Goal: Information Seeking & Learning: Find specific fact

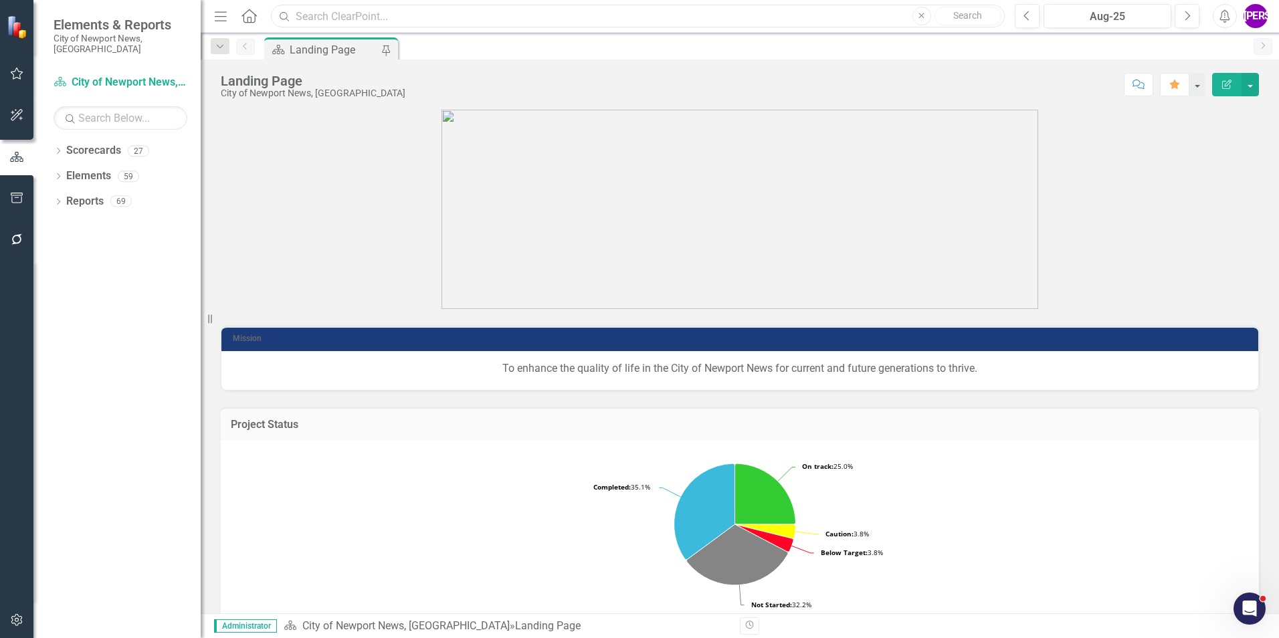
click at [439, 25] on input "text" at bounding box center [638, 16] width 734 height 23
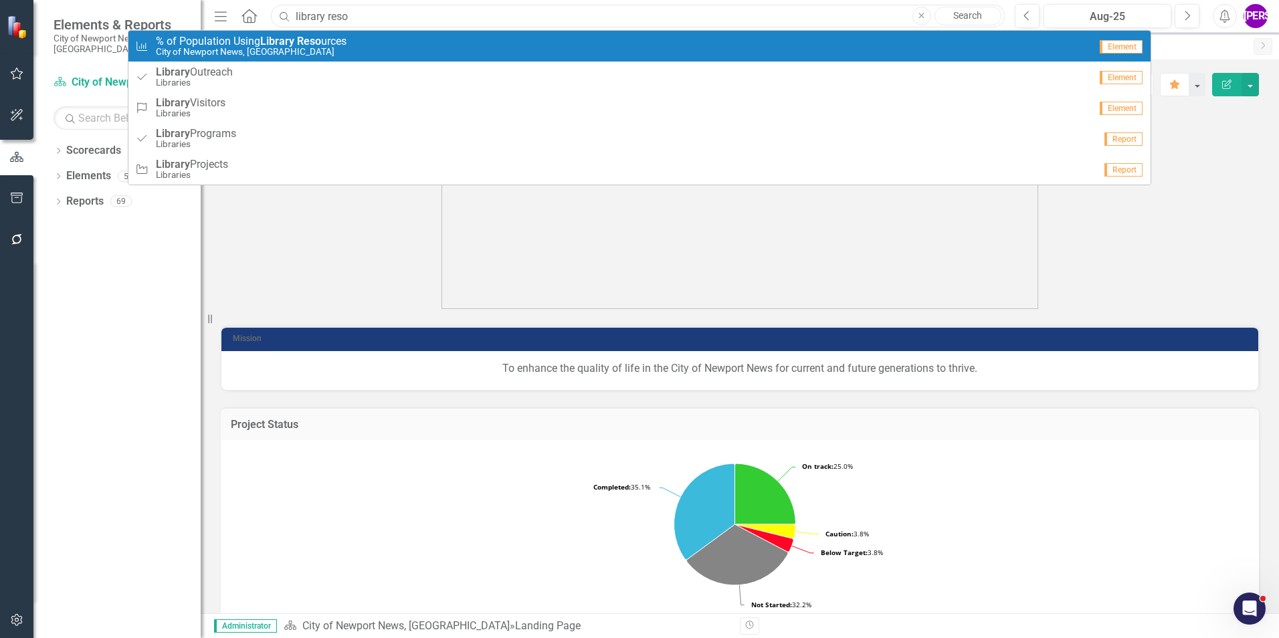
type input "library reso"
click at [389, 50] on div "City KPIs % of Population Using Library Reso urces City of [GEOGRAPHIC_DATA], […" at bounding box center [612, 46] width 955 height 22
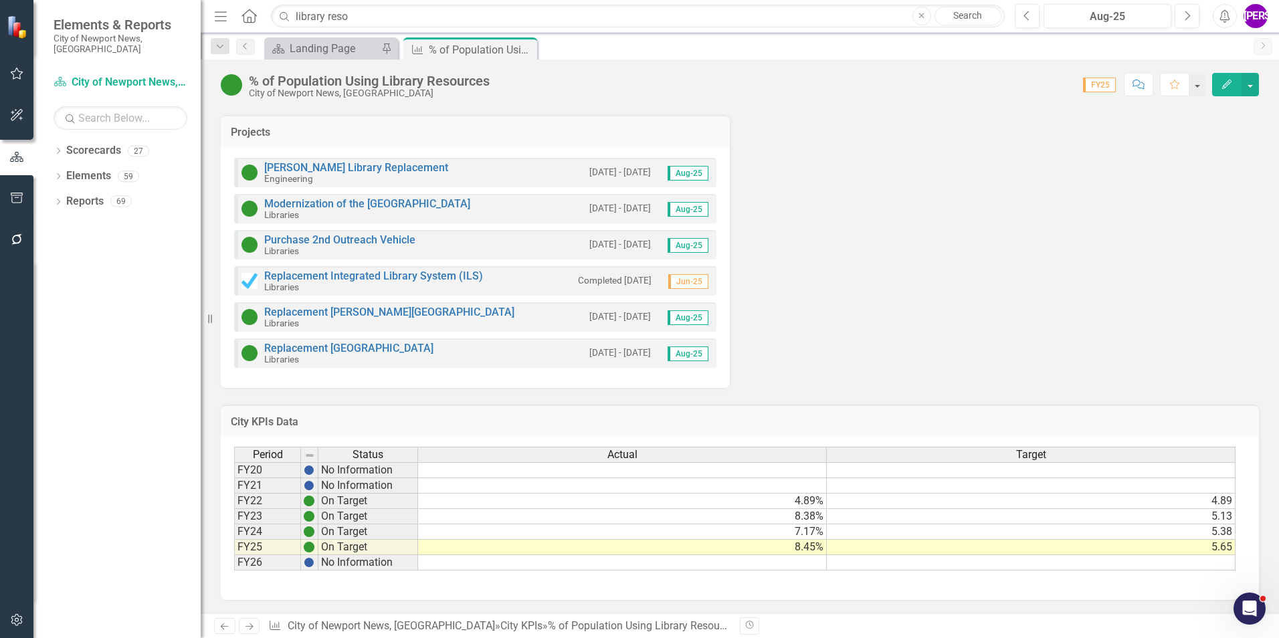
scroll to position [191, 0]
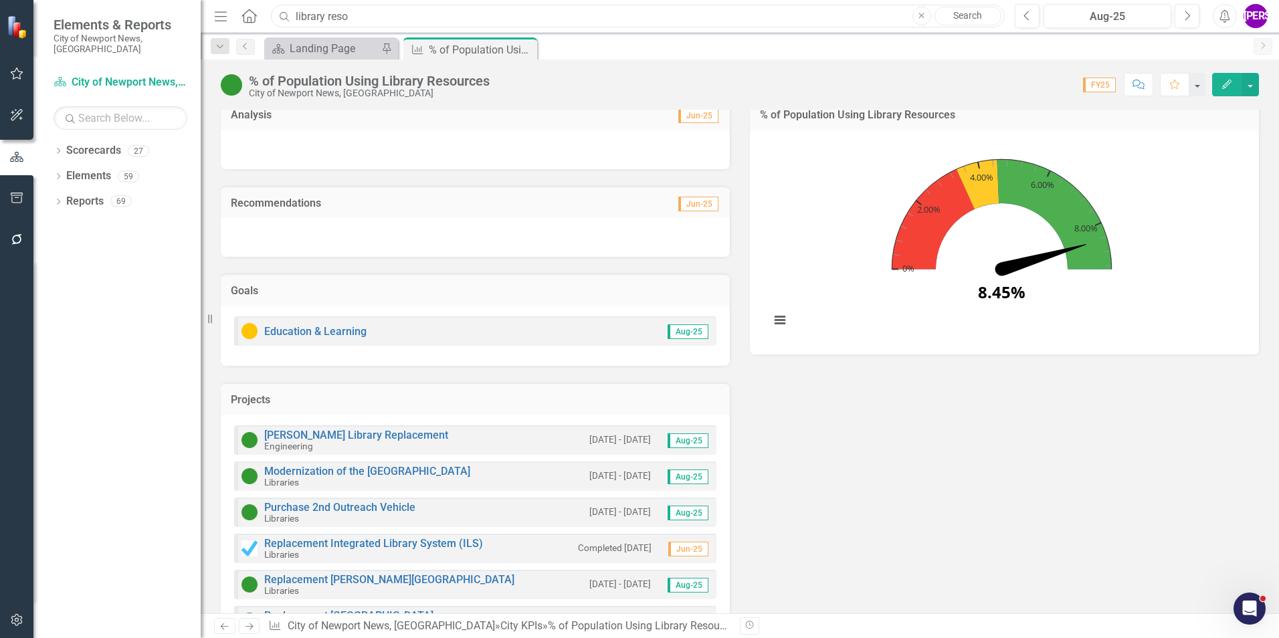
drag, startPoint x: 363, startPoint y: 22, endPoint x: 252, endPoint y: 25, distance: 111.1
click at [252, 25] on div "Menu Home Search library reso Close Search" at bounding box center [606, 15] width 791 height 25
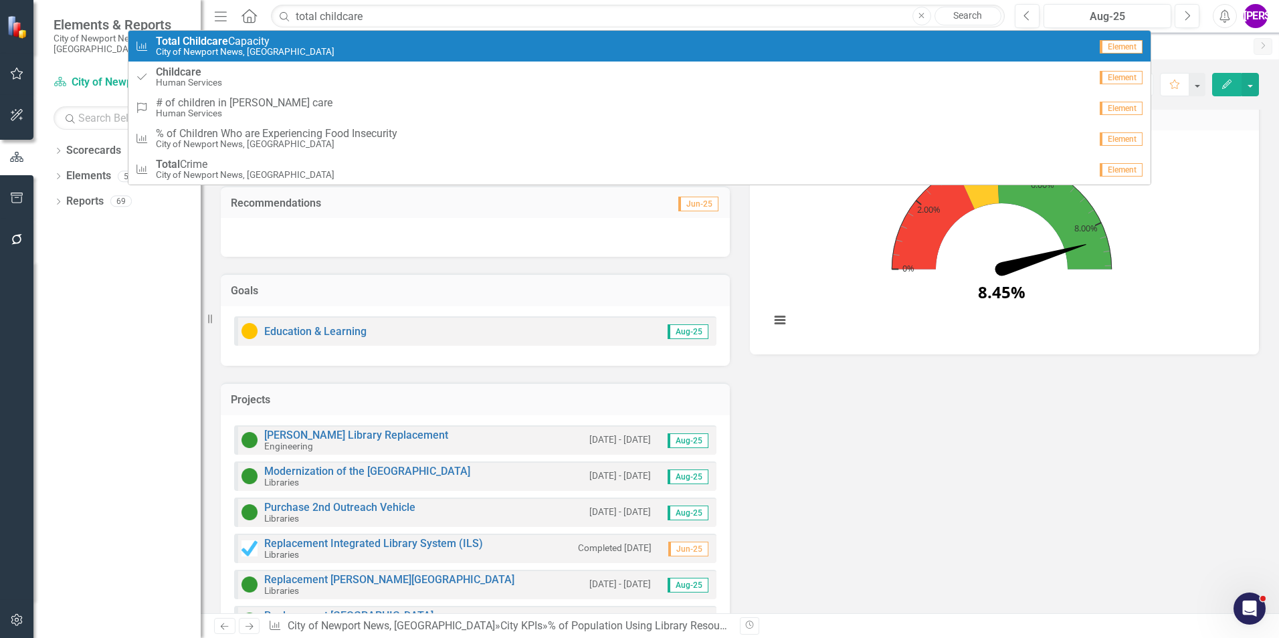
click at [286, 37] on div "City KPIs Total Childcare Capacity City of [GEOGRAPHIC_DATA], [GEOGRAPHIC_DATA]" at bounding box center [612, 46] width 955 height 22
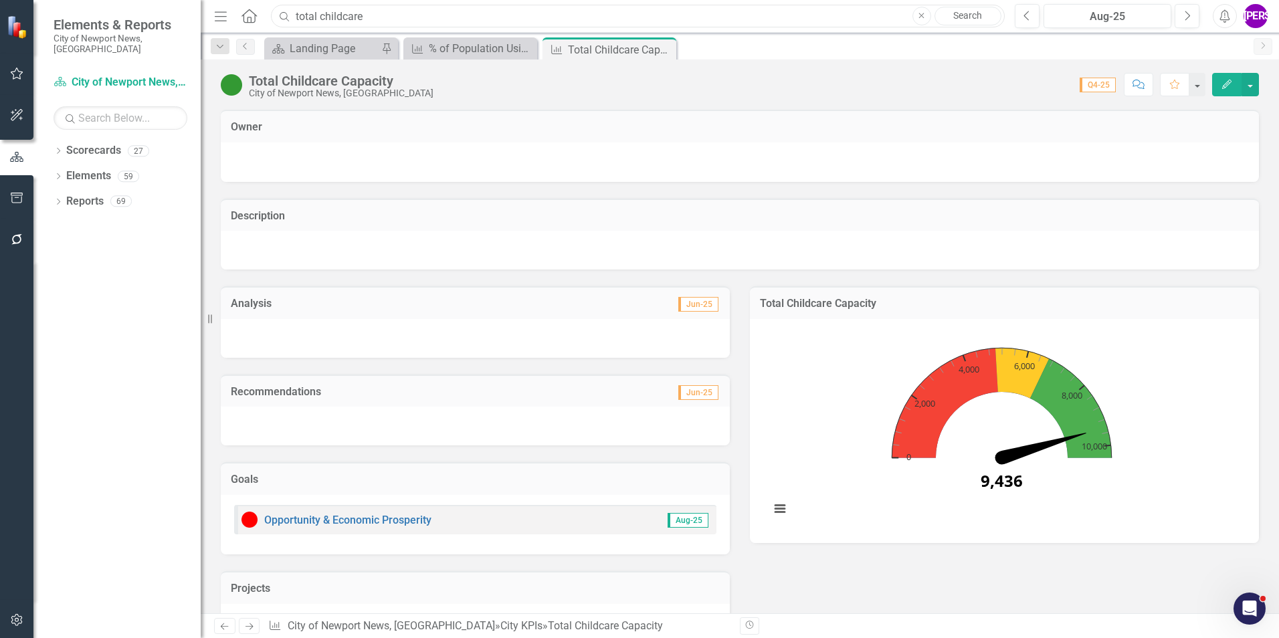
drag, startPoint x: 526, startPoint y: 20, endPoint x: 454, endPoint y: 37, distance: 73.5
click at [454, 37] on div "Menu Home Search total childcare Close Search Previous Aug-25 Next Alerts JA Us…" at bounding box center [740, 319] width 1078 height 638
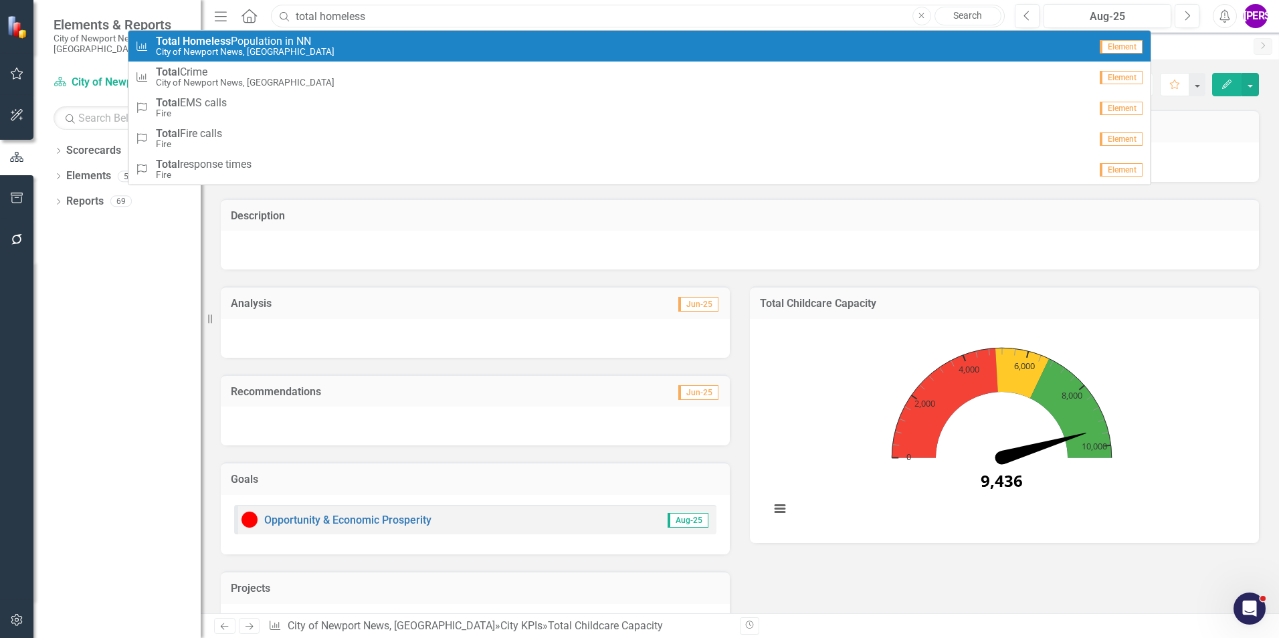
type input "total homeless"
click at [284, 40] on span "Total Homeless Population in NN" at bounding box center [245, 41] width 179 height 12
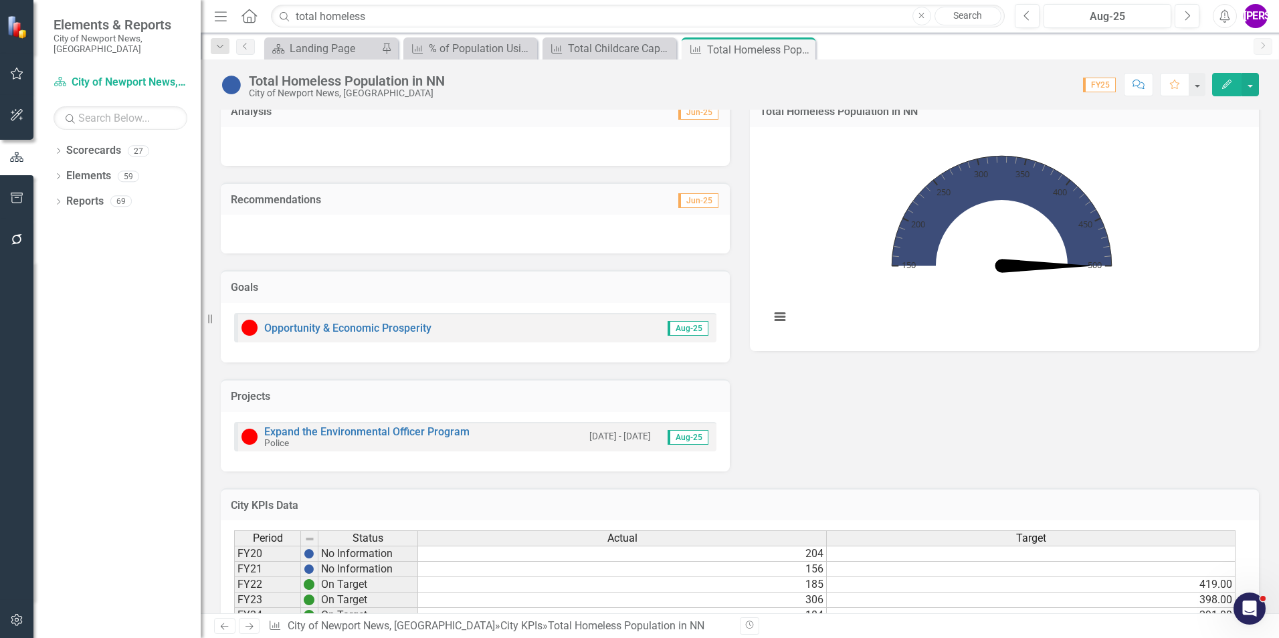
scroll to position [201, 0]
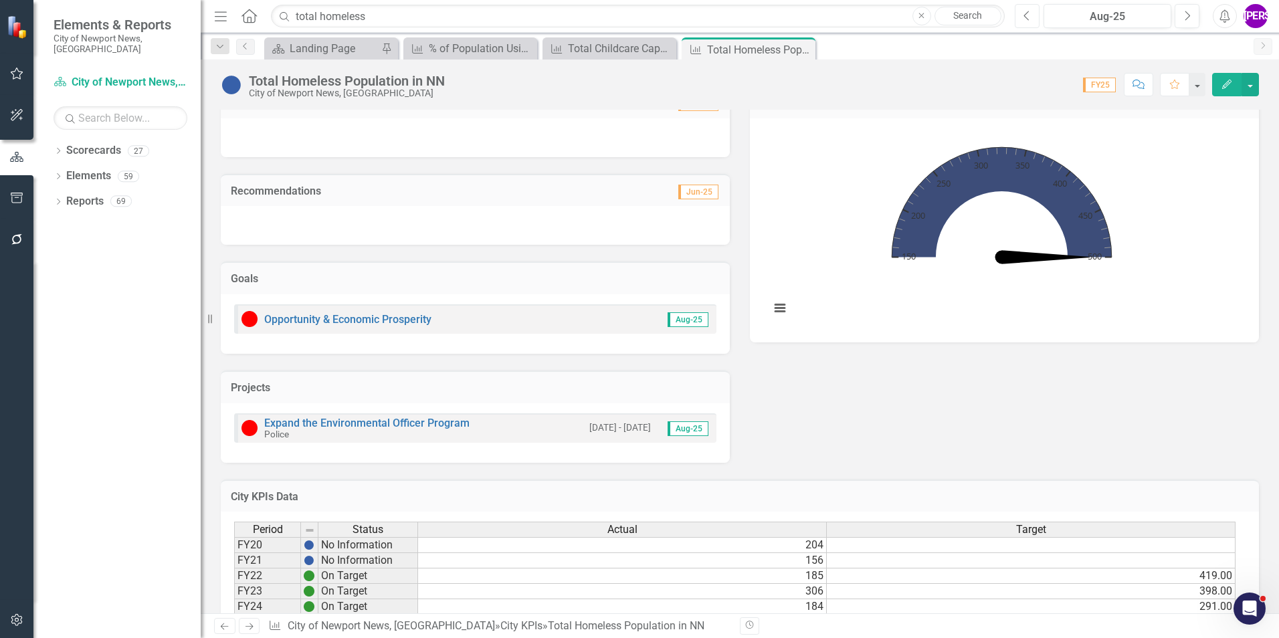
click at [1024, 18] on icon "Previous" at bounding box center [1027, 16] width 7 height 12
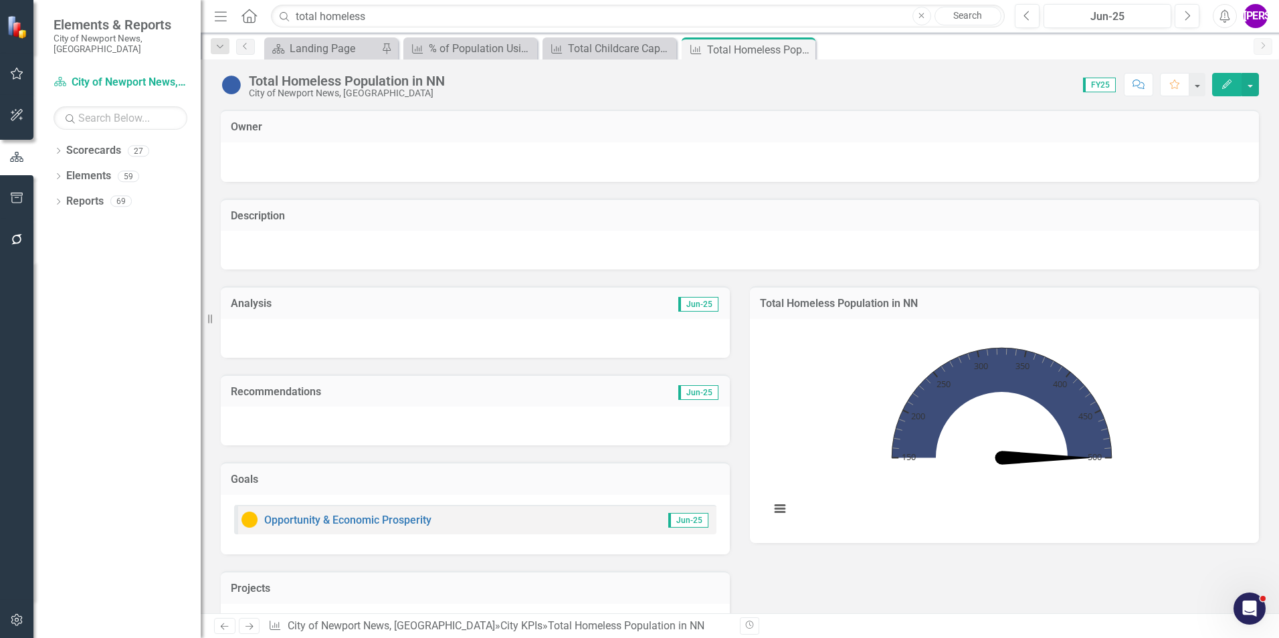
click at [1025, 28] on div "Menu Home Search total homeless Close Search Previous Jun-25 Next Alerts JA Use…" at bounding box center [740, 16] width 1078 height 33
click at [1026, 21] on icon "Previous" at bounding box center [1027, 16] width 7 height 12
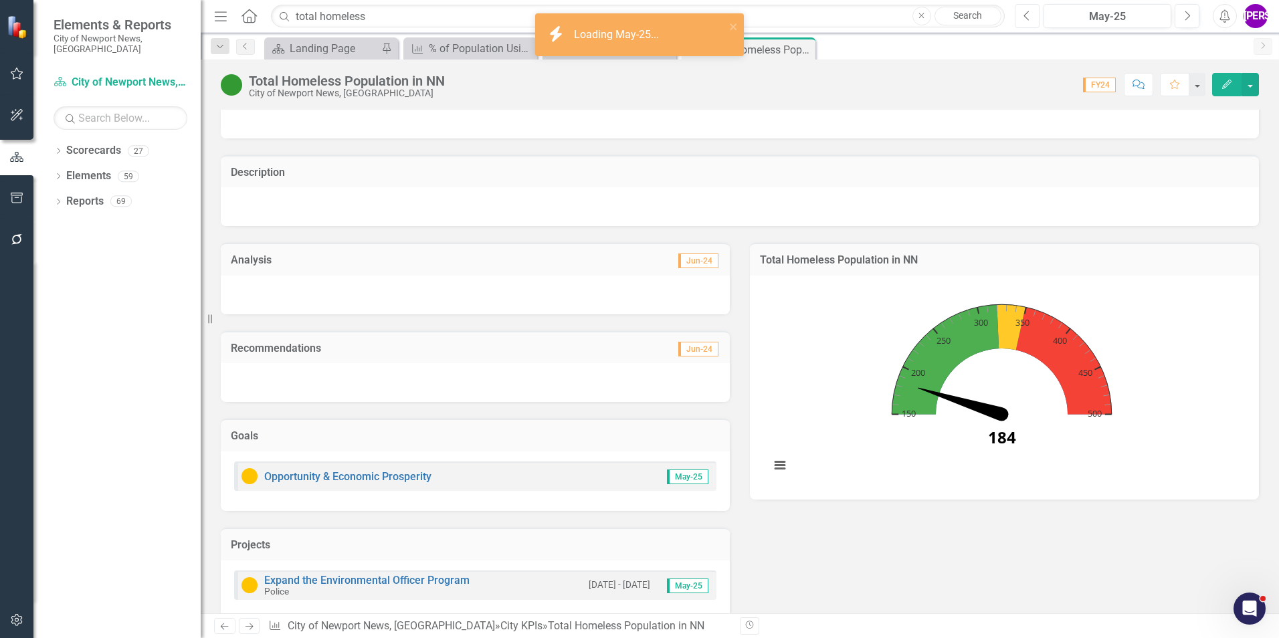
scroll to position [67, 0]
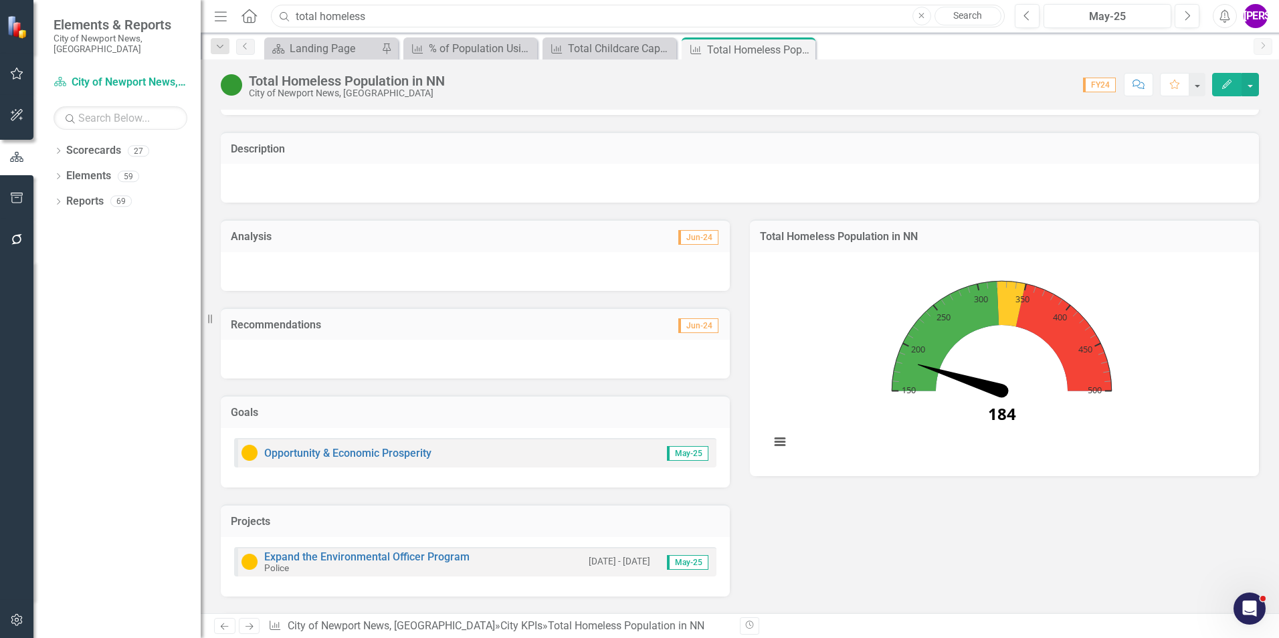
drag, startPoint x: 391, startPoint y: 15, endPoint x: 246, endPoint y: 37, distance: 146.3
click at [246, 37] on div "Menu Home Search total homeless Close Search Previous May-25 Next Alerts JA Use…" at bounding box center [740, 319] width 1078 height 638
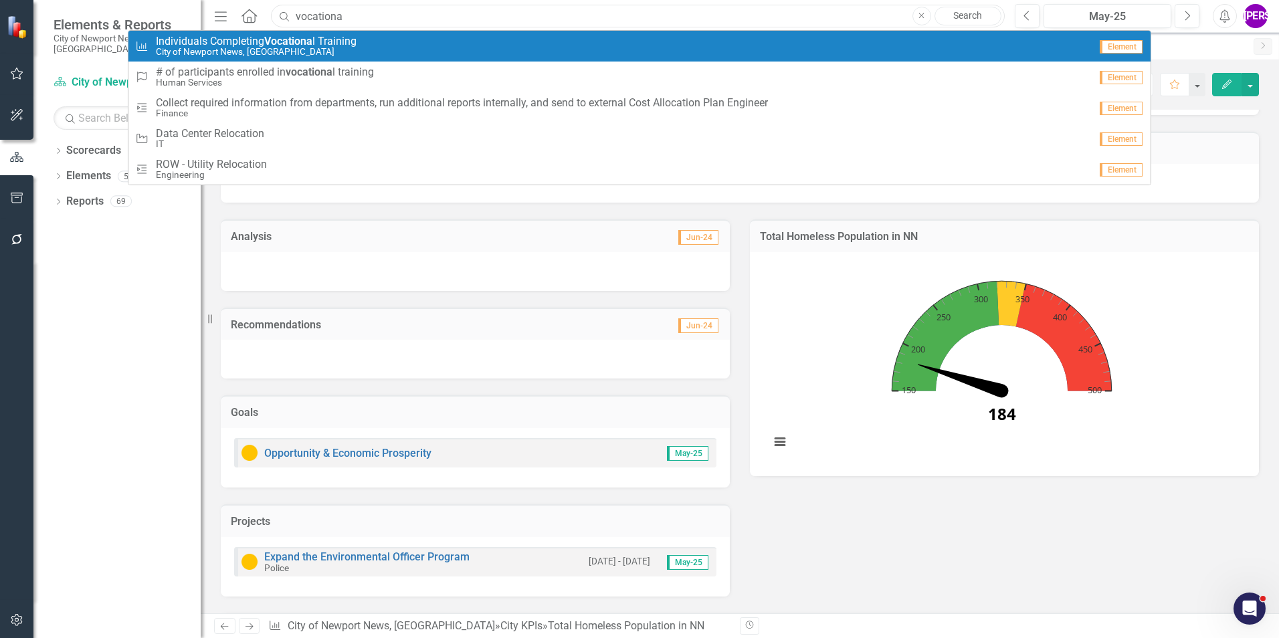
type input "vocationa"
click at [292, 37] on strong "Vocationa" at bounding box center [288, 41] width 48 height 13
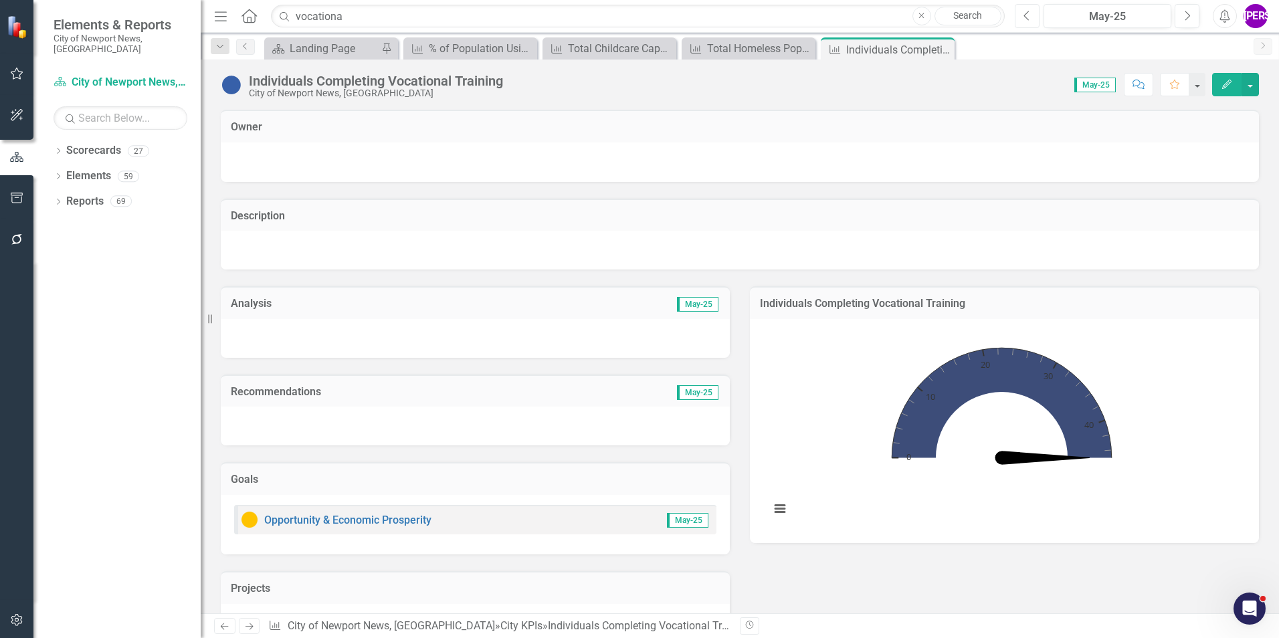
click at [1036, 21] on button "Previous" at bounding box center [1027, 16] width 25 height 24
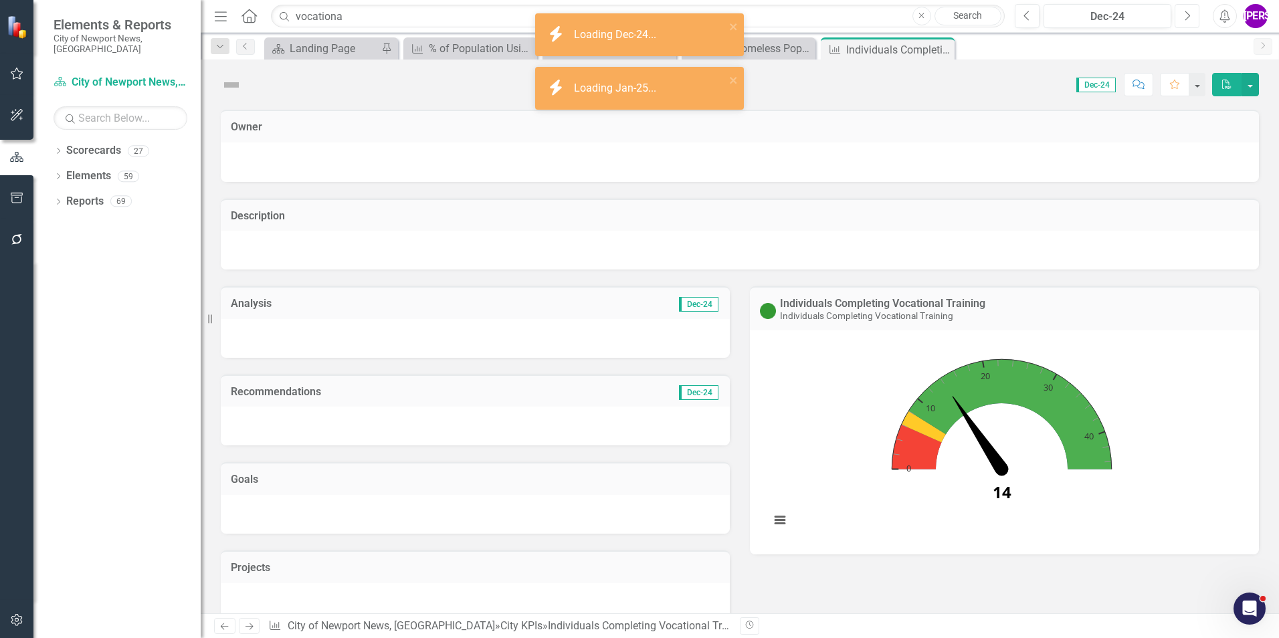
click at [1182, 18] on button "Next" at bounding box center [1187, 16] width 25 height 24
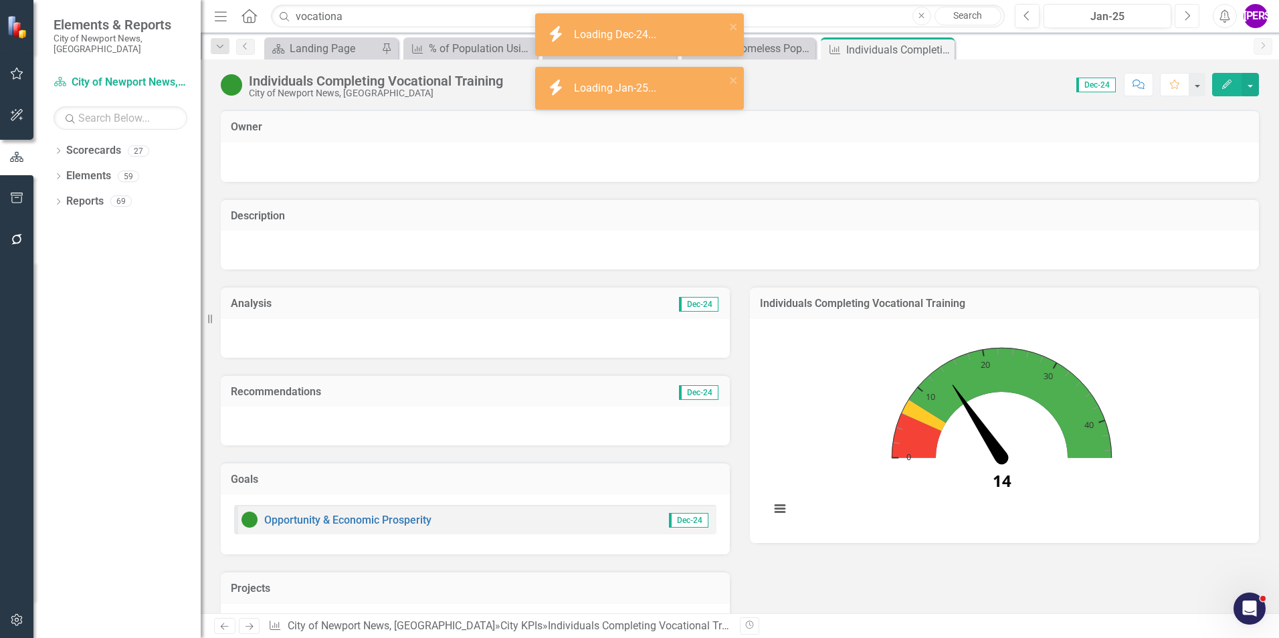
click at [1182, 18] on button "Next" at bounding box center [1187, 16] width 25 height 24
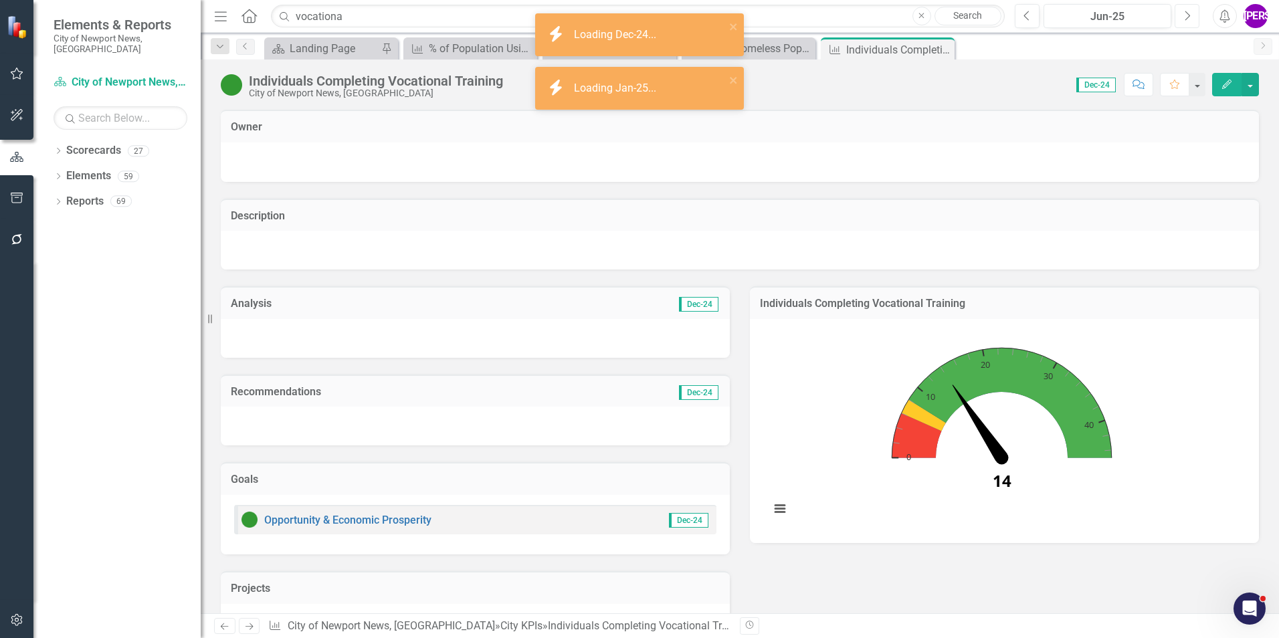
click at [1182, 18] on button "Next" at bounding box center [1187, 16] width 25 height 24
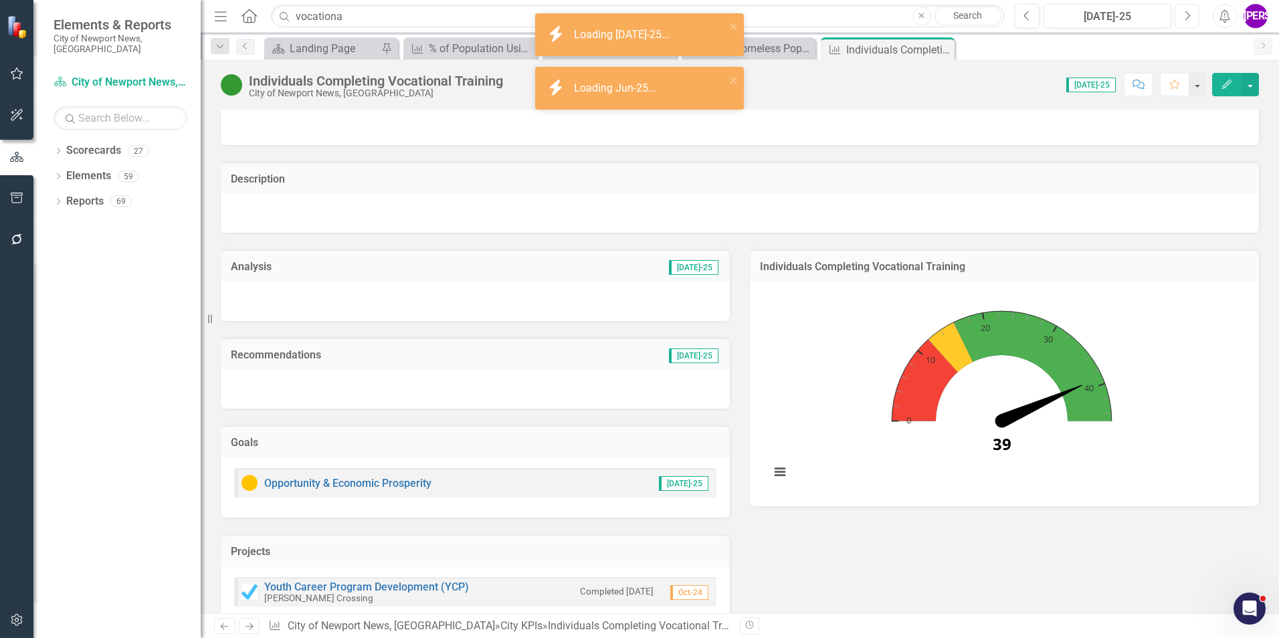
scroll to position [67, 0]
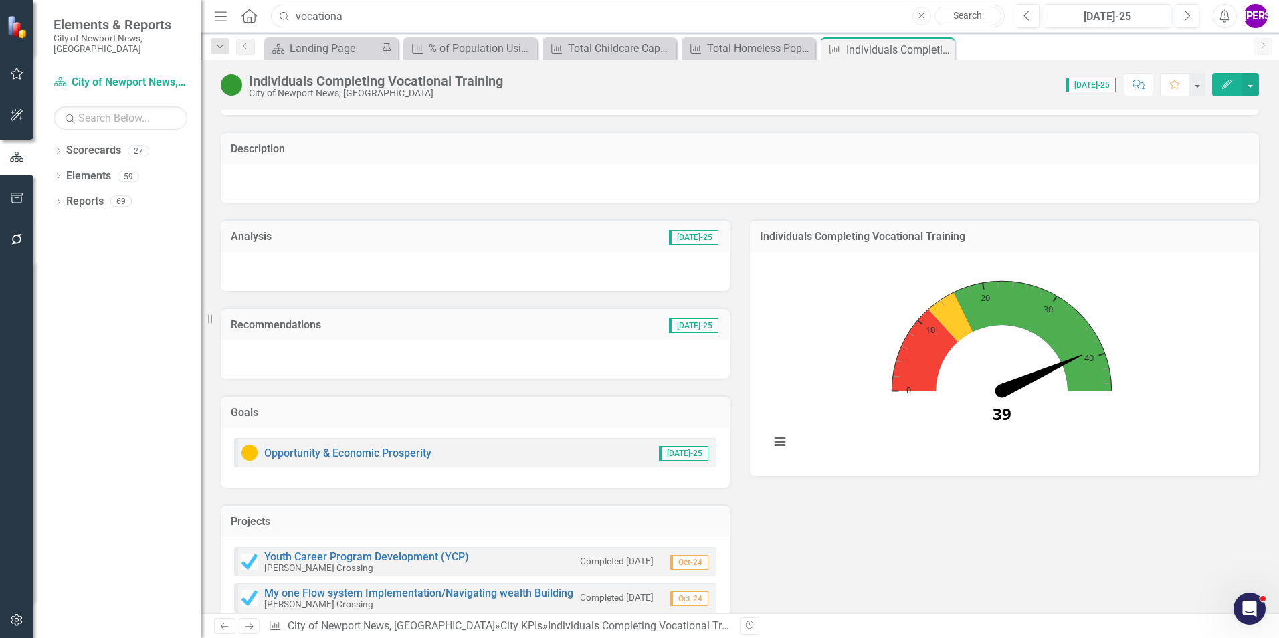
drag, startPoint x: 384, startPoint y: 20, endPoint x: 228, endPoint y: 12, distance: 156.1
click at [230, 14] on div "Menu Home Search vocationa Close Search" at bounding box center [606, 15] width 791 height 25
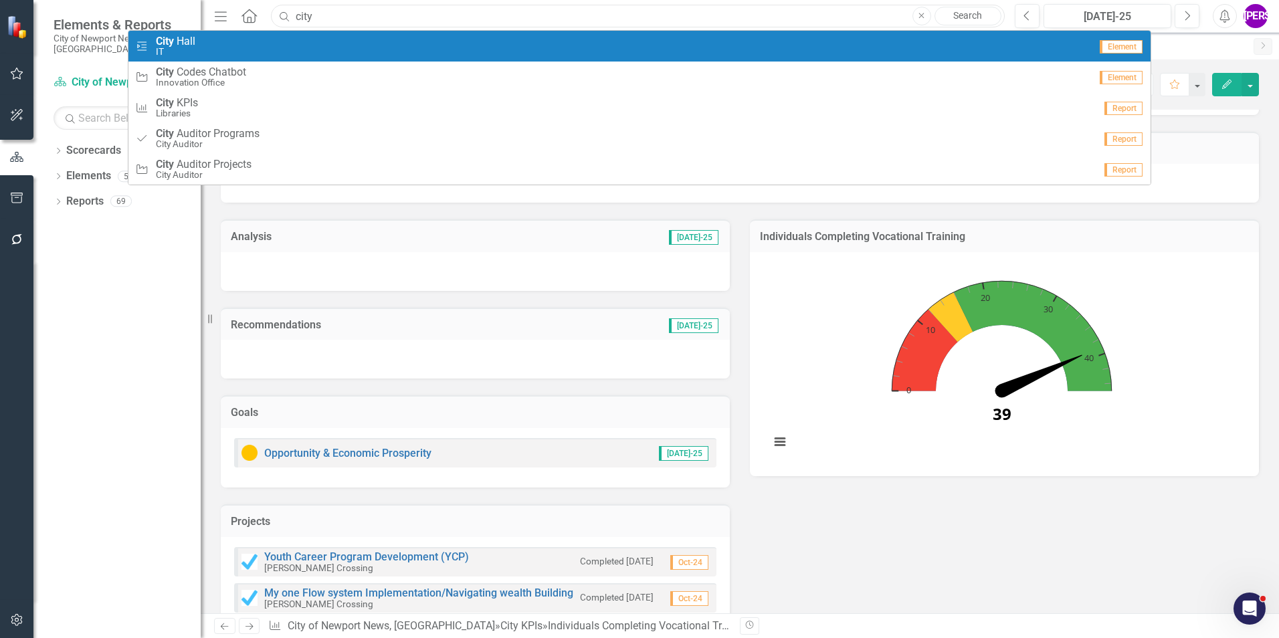
click at [345, 15] on input "city" at bounding box center [638, 16] width 734 height 23
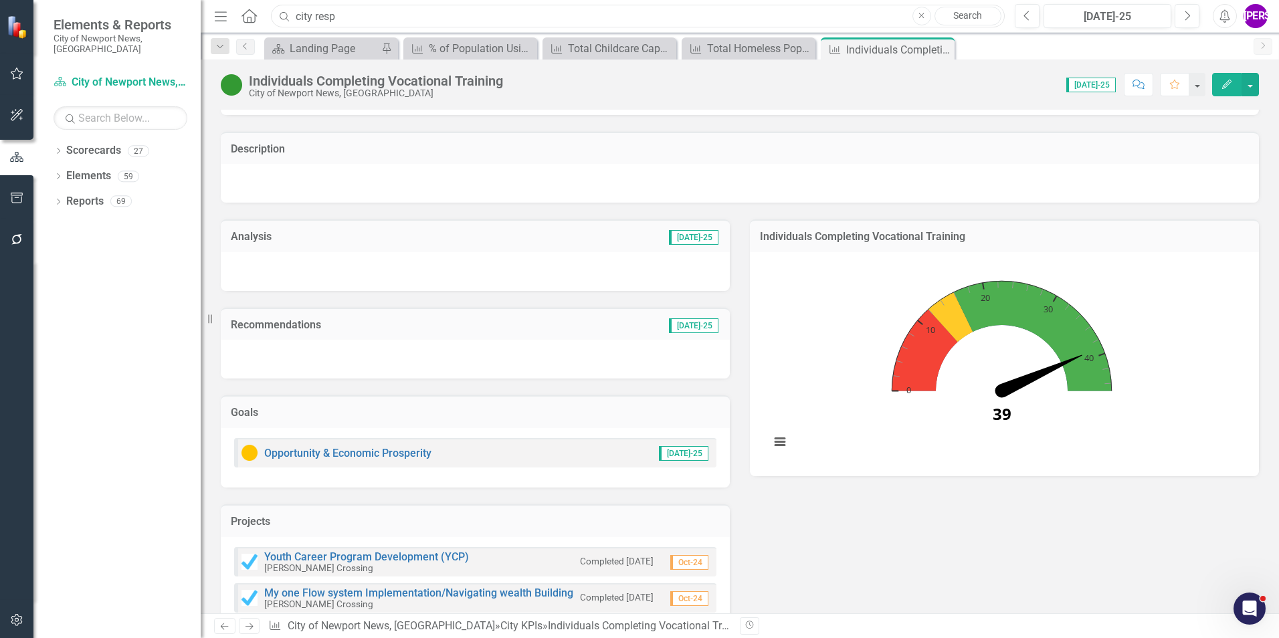
drag, startPoint x: 346, startPoint y: 19, endPoint x: 315, endPoint y: 28, distance: 32.0
click at [315, 28] on div "Menu Home Search city resp Close Search" at bounding box center [606, 15] width 791 height 25
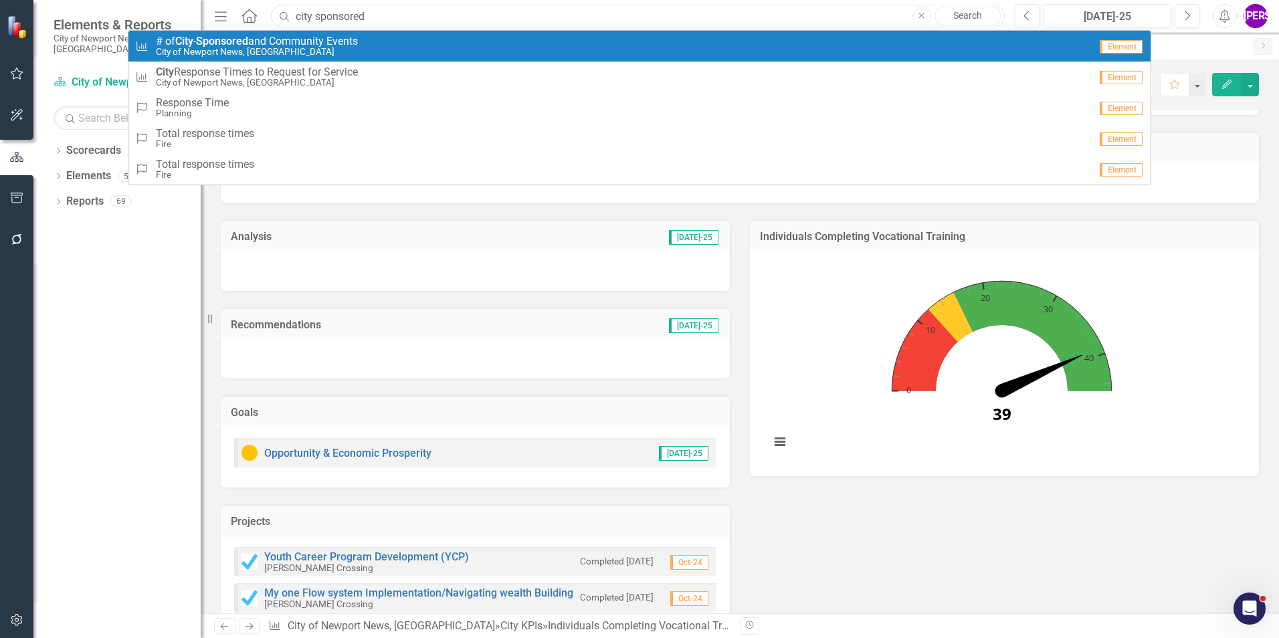
type input "city sponsored"
click at [330, 58] on link "City KPIs # of City - Sponsored and Community Events City of [GEOGRAPHIC_DATA] …" at bounding box center [639, 46] width 1022 height 31
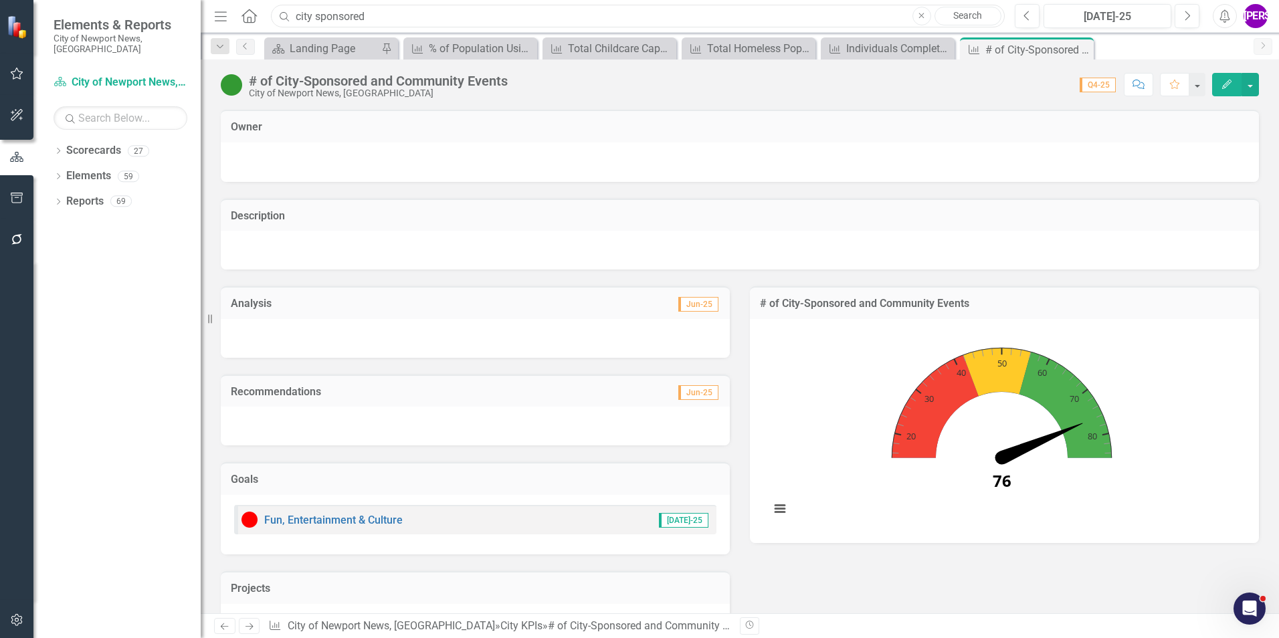
drag, startPoint x: 377, startPoint y: 13, endPoint x: 88, endPoint y: 9, distance: 289.0
click at [89, 9] on div "Elements & Reports City of Newport News, [GEOGRAPHIC_DATA] Scorecard City of [G…" at bounding box center [639, 319] width 1279 height 638
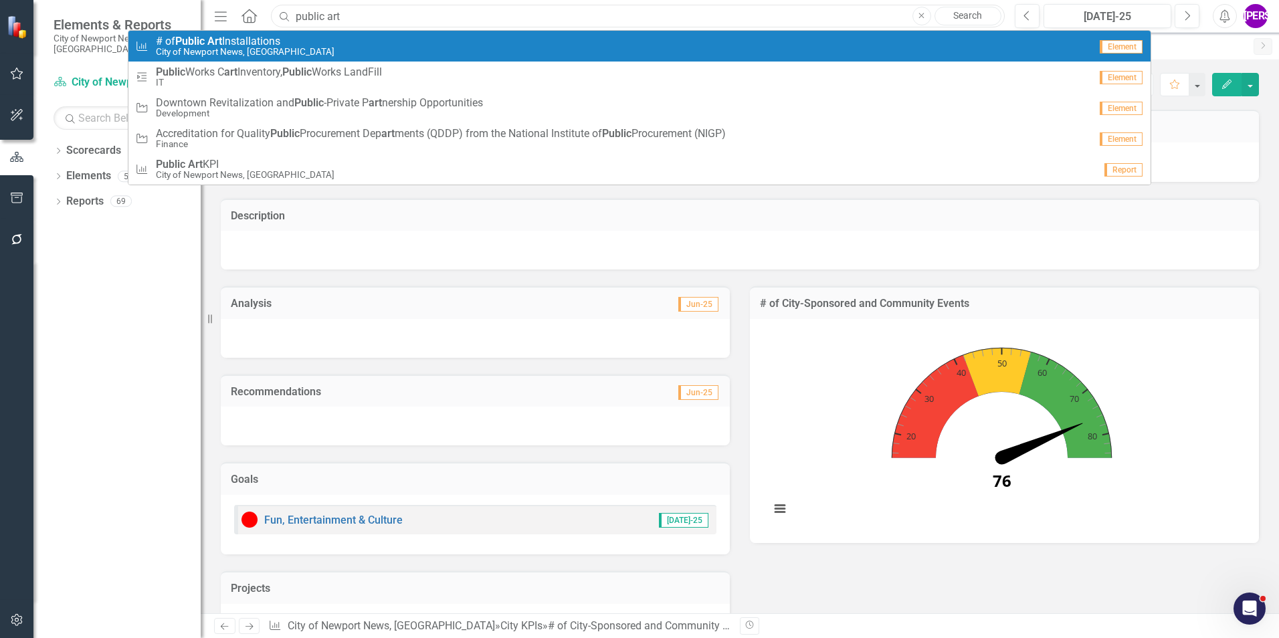
type input "public art"
click at [331, 46] on div "City KPIs # of Public Art Installations City of [GEOGRAPHIC_DATA], [GEOGRAPHIC_…" at bounding box center [612, 46] width 955 height 22
